Goal: Transaction & Acquisition: Purchase product/service

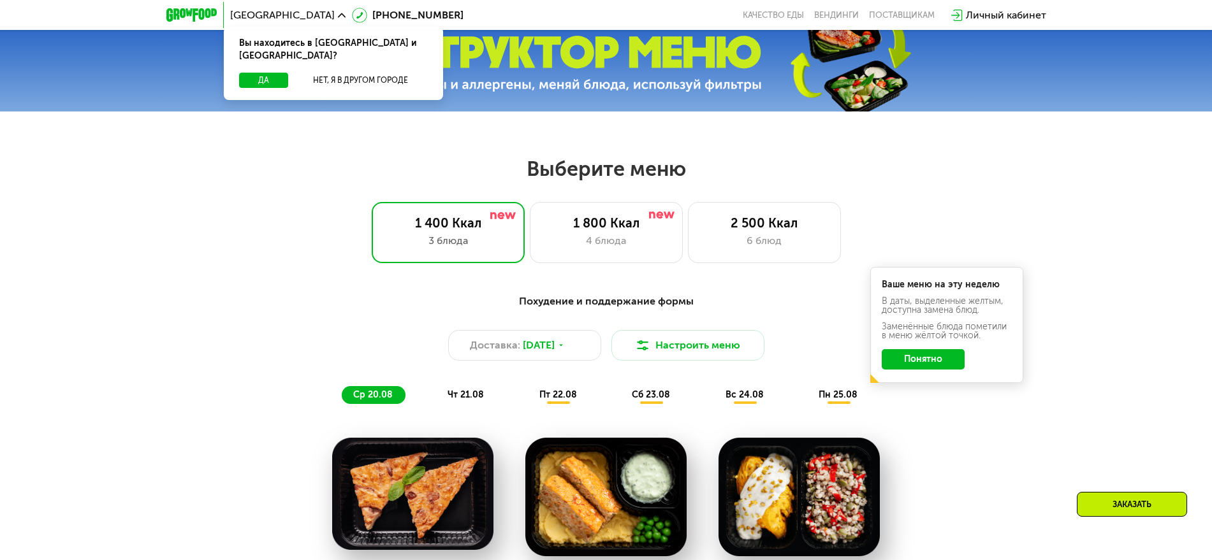
scroll to position [525, 0]
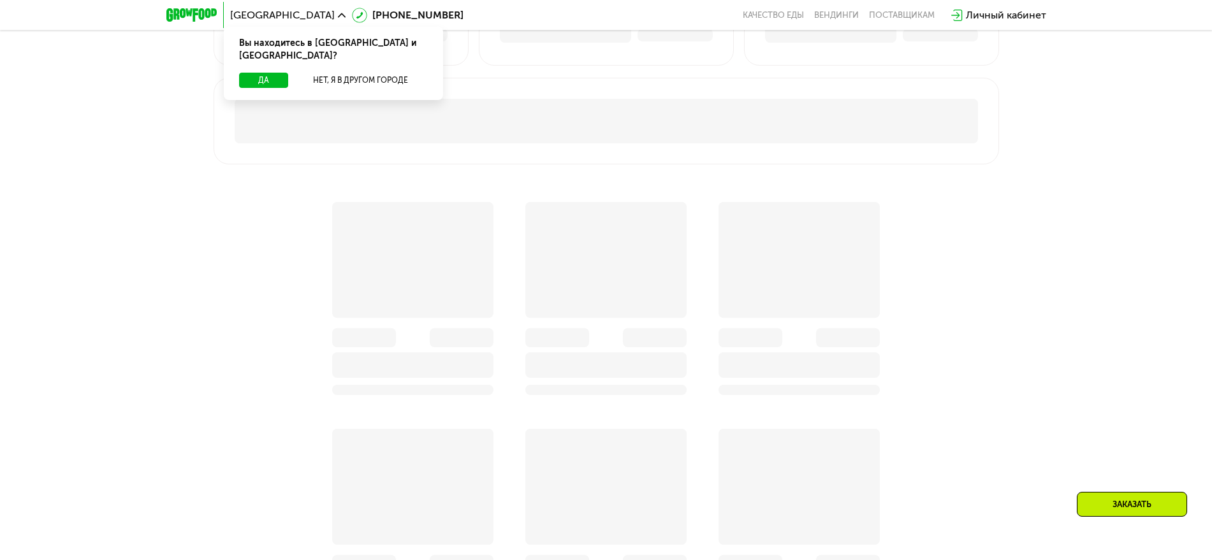
scroll to position [717, 0]
click at [272, 73] on button "Да" at bounding box center [263, 80] width 49 height 15
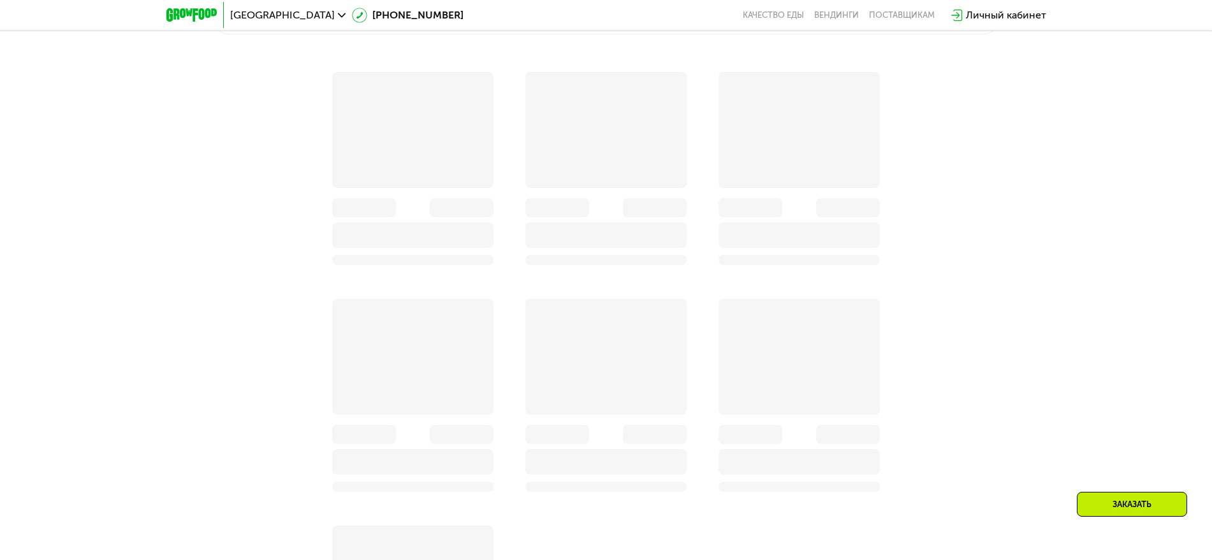
scroll to position [1116, 0]
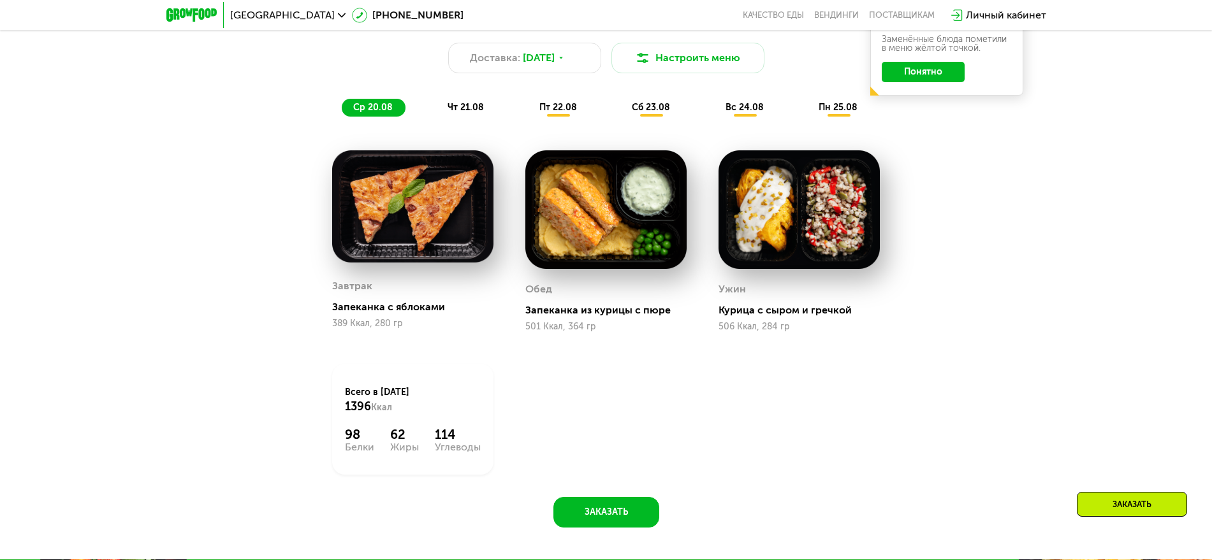
scroll to position [685, 0]
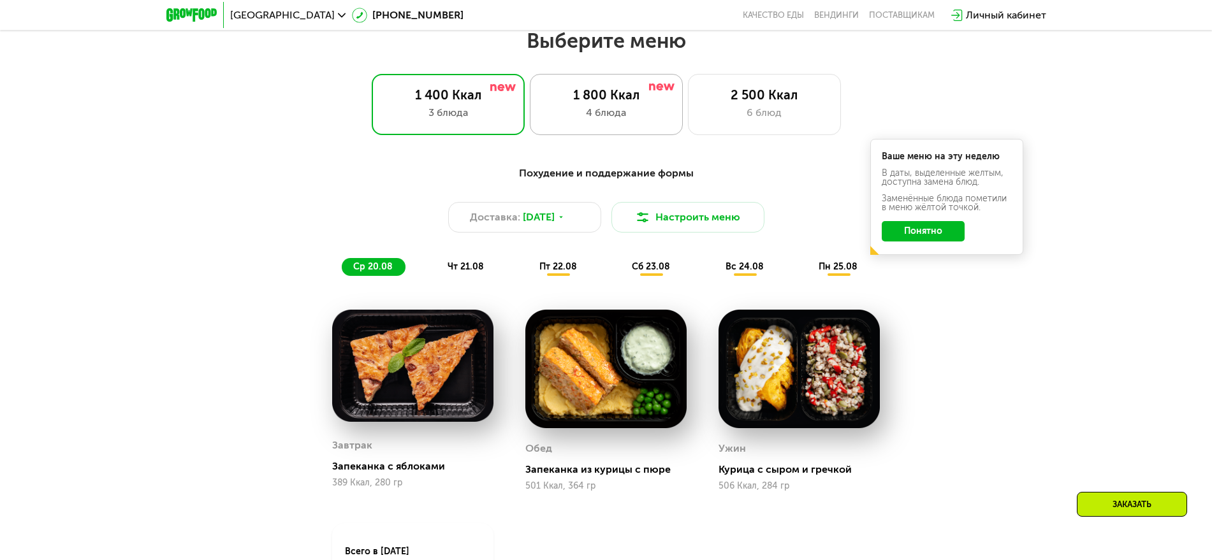
click at [688, 108] on div "1 800 Ккал 4 блюда" at bounding box center [764, 104] width 153 height 61
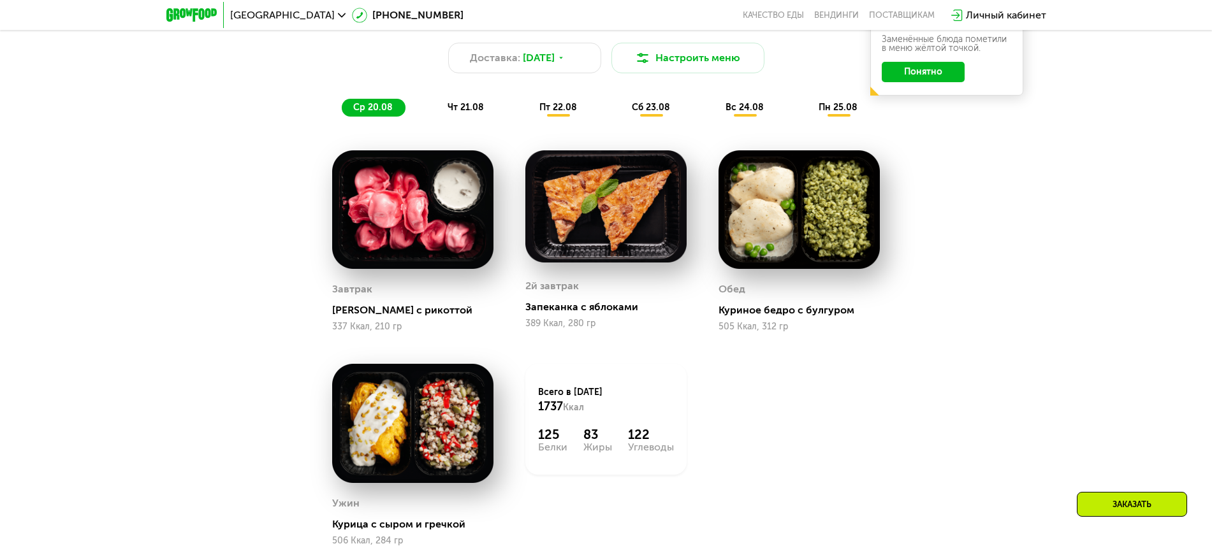
scroll to position [605, 0]
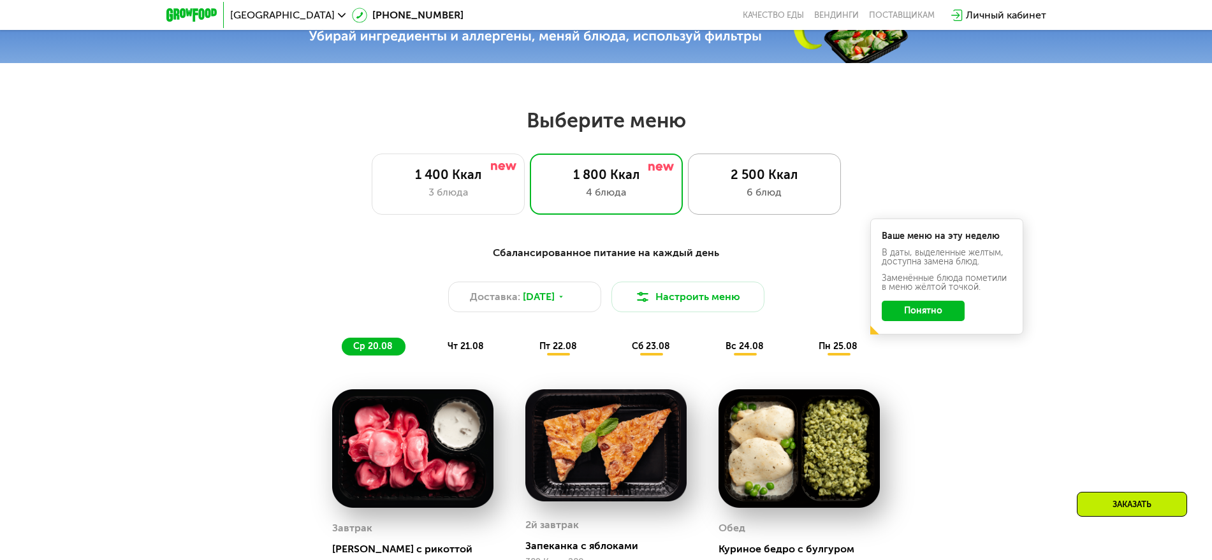
click at [751, 212] on div "2 500 Ккал 6 блюд" at bounding box center [764, 184] width 153 height 61
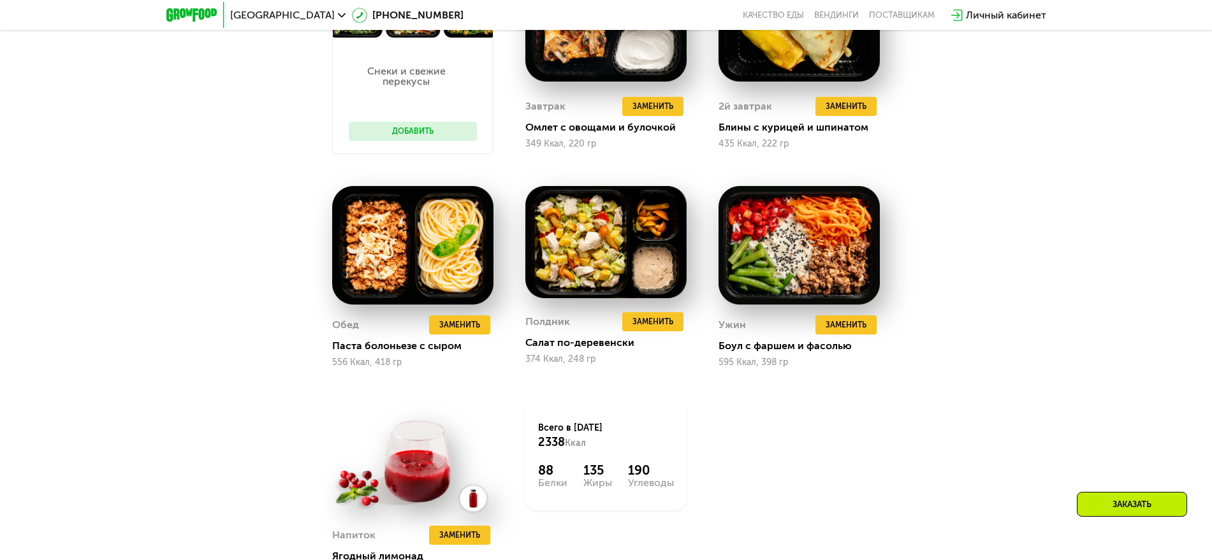
scroll to position [1003, 0]
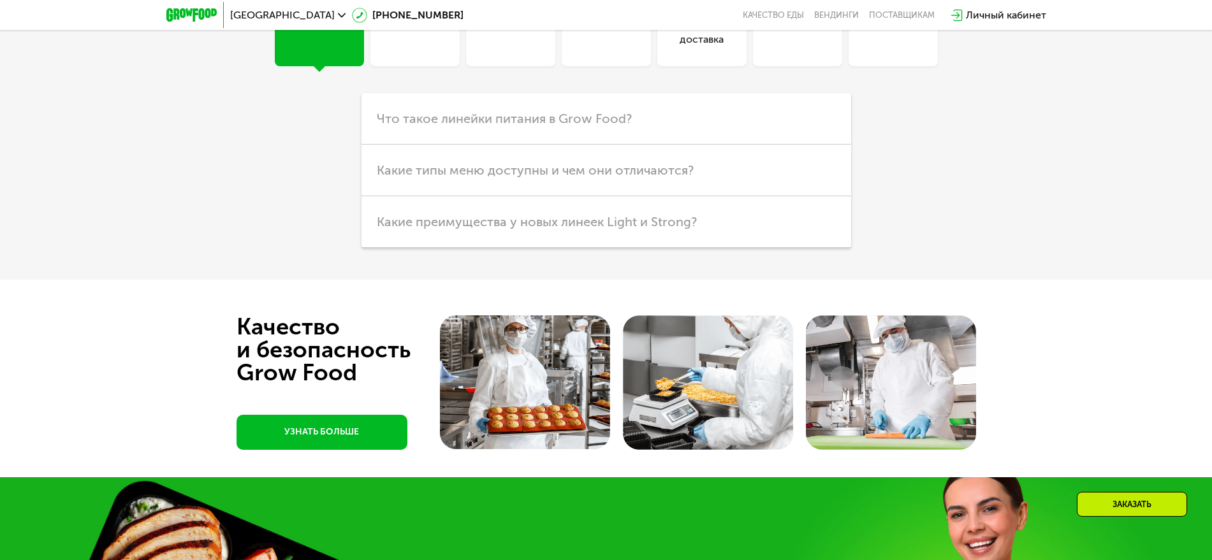
scroll to position [3075, 0]
